Goal: Task Accomplishment & Management: Use online tool/utility

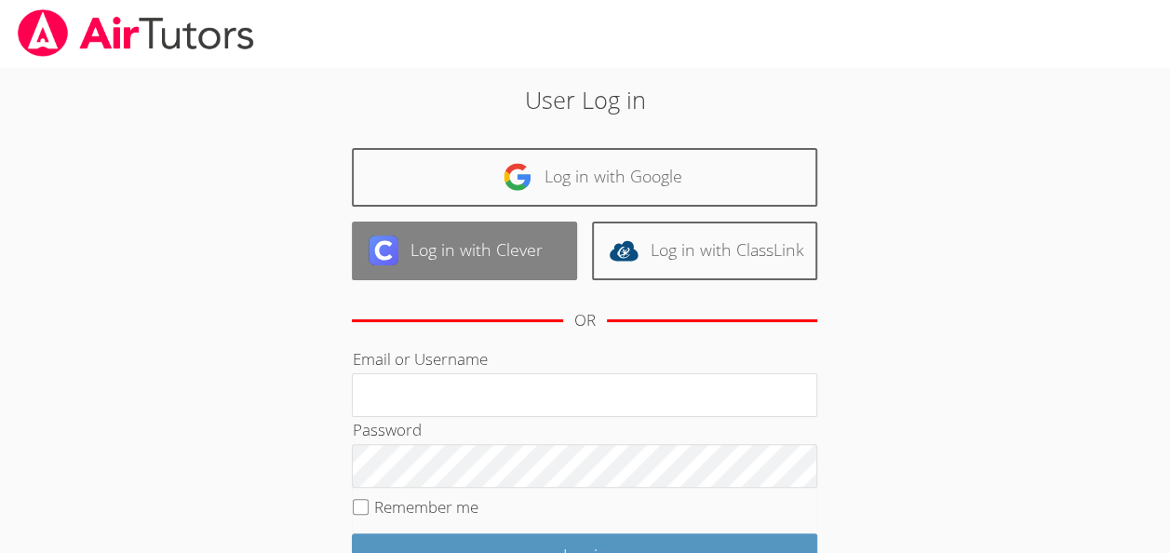
click at [475, 253] on link "Log in with Clever" at bounding box center [464, 251] width 225 height 59
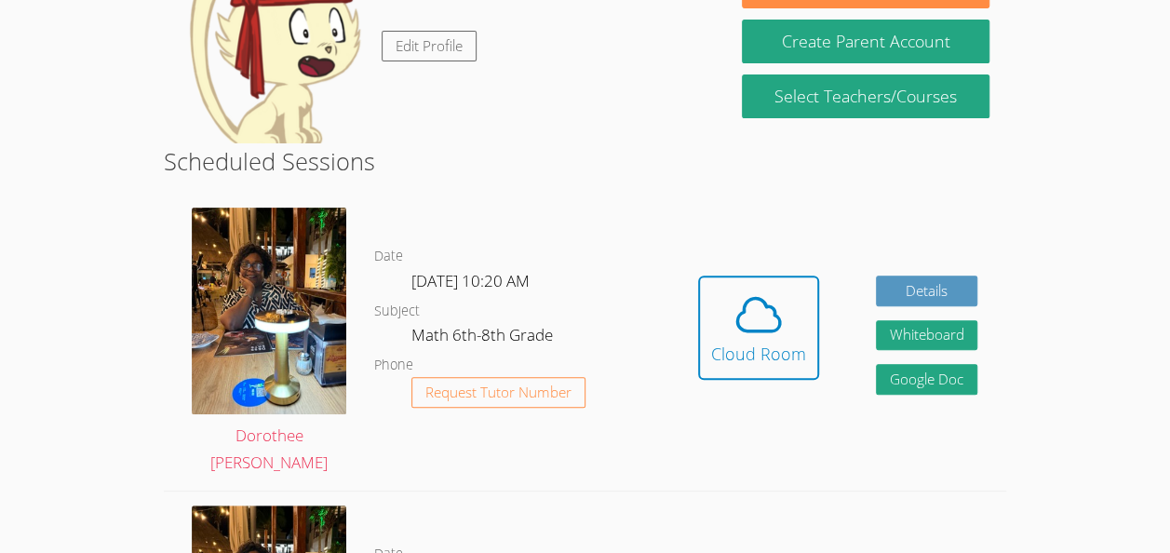
scroll to position [220, 0]
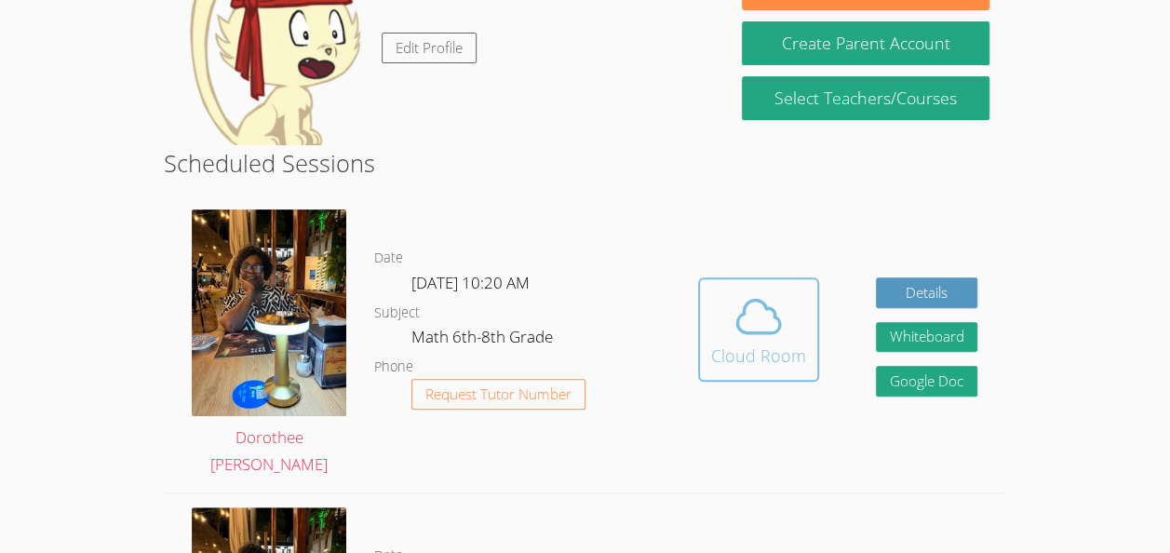
click at [765, 367] on div "Cloud Room" at bounding box center [758, 356] width 95 height 26
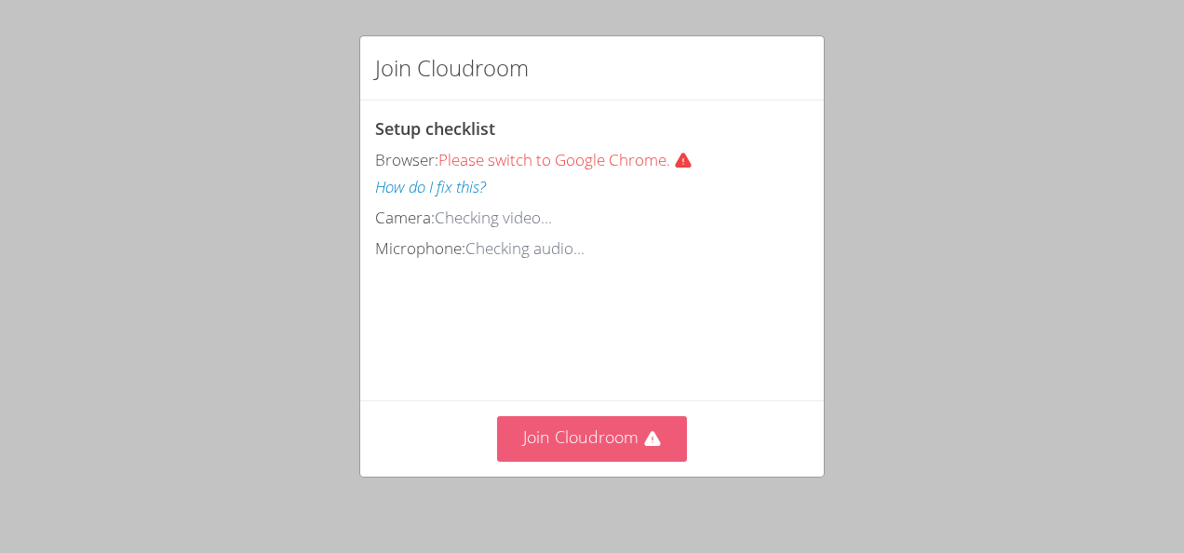
click at [623, 445] on button "Join Cloudroom" at bounding box center [592, 439] width 191 height 46
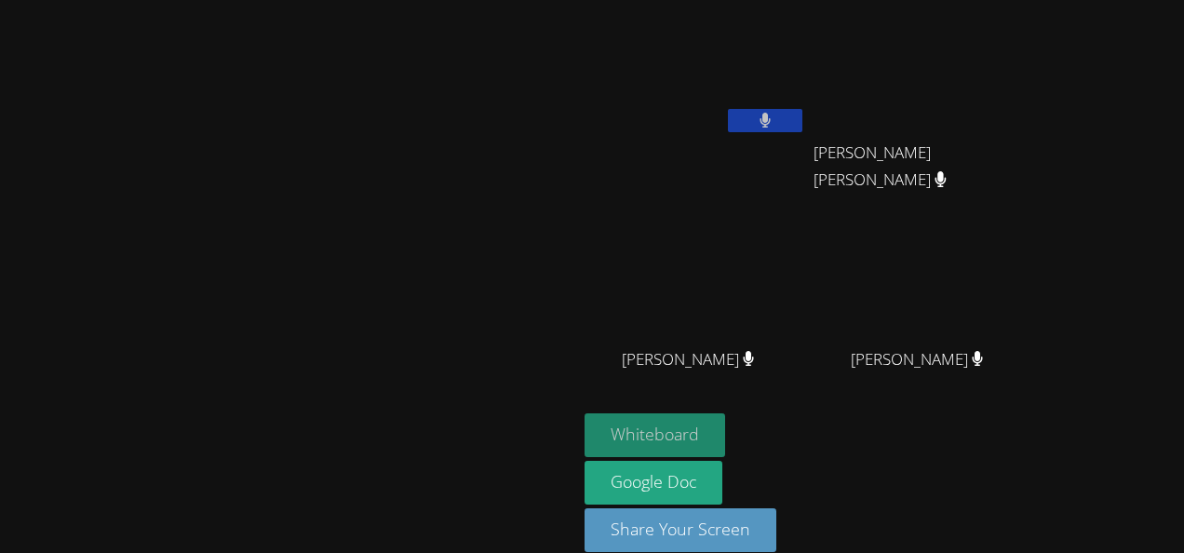
click at [725, 426] on button "Whiteboard" at bounding box center [655, 435] width 141 height 44
click at [725, 439] on button "Whiteboard" at bounding box center [655, 435] width 141 height 44
click at [802, 119] on button at bounding box center [765, 120] width 74 height 23
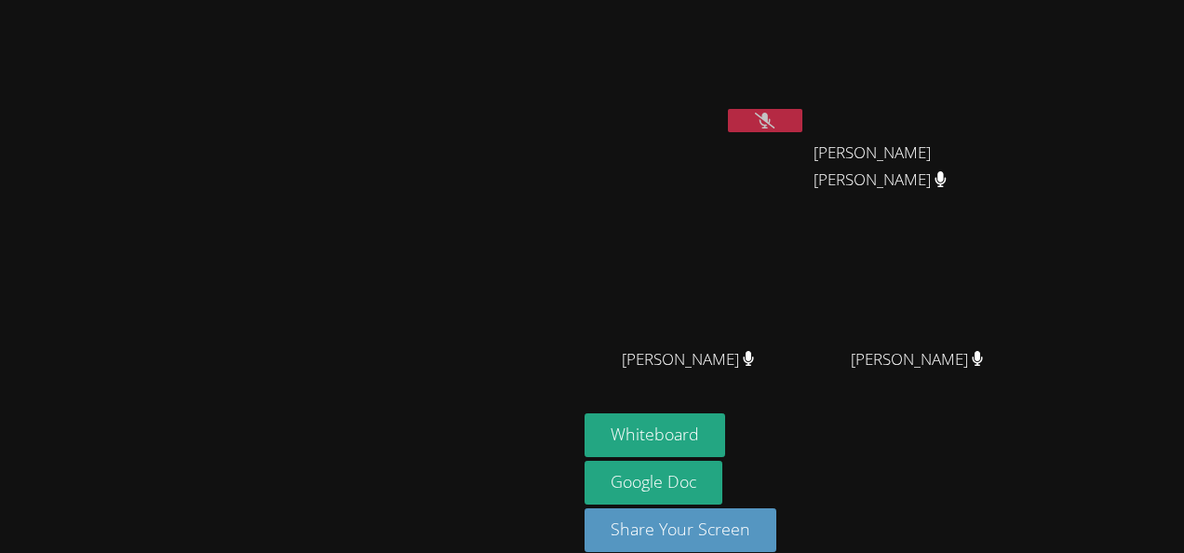
click at [775, 121] on icon at bounding box center [765, 121] width 20 height 16
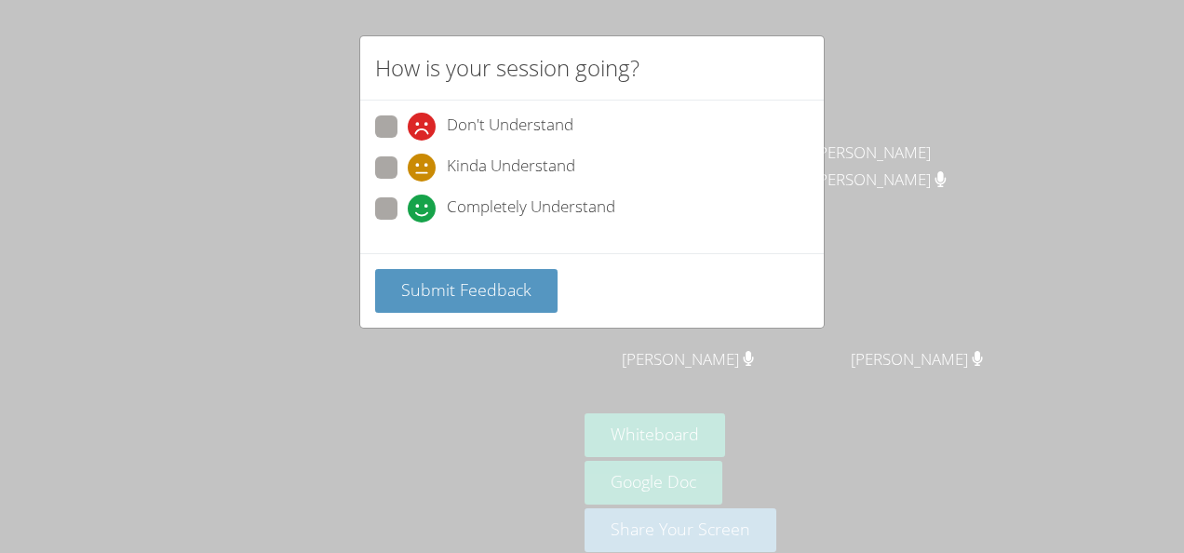
click at [400, 199] on label "Completely Understand" at bounding box center [495, 209] width 240 height 25
click at [408, 199] on input "Completely Understand" at bounding box center [416, 205] width 16 height 16
radio input "true"
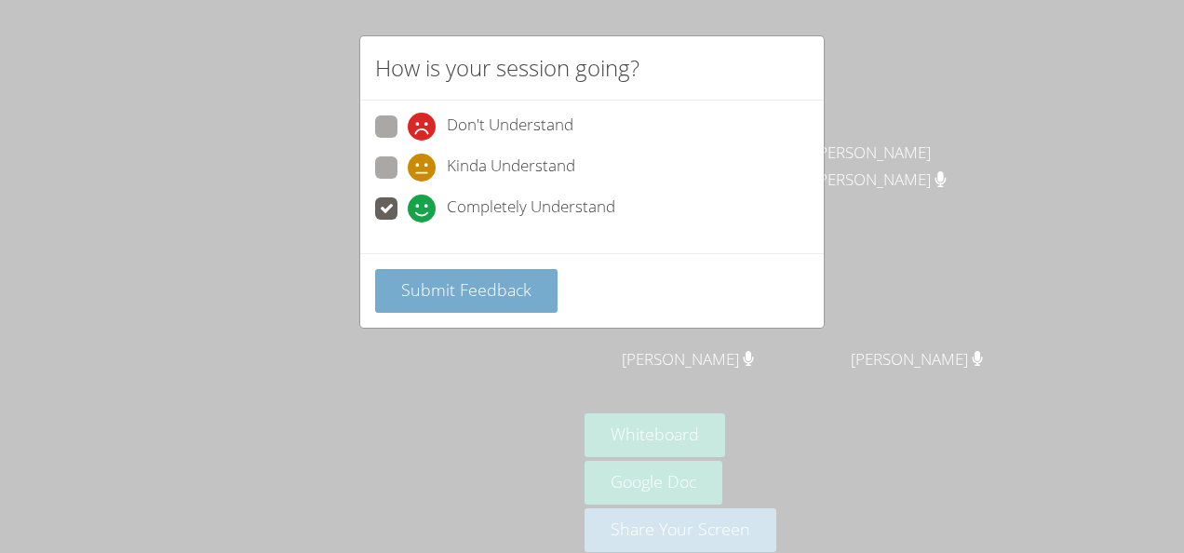
click at [462, 291] on span "Submit Feedback" at bounding box center [466, 289] width 130 height 22
